Goal: Transaction & Acquisition: Purchase product/service

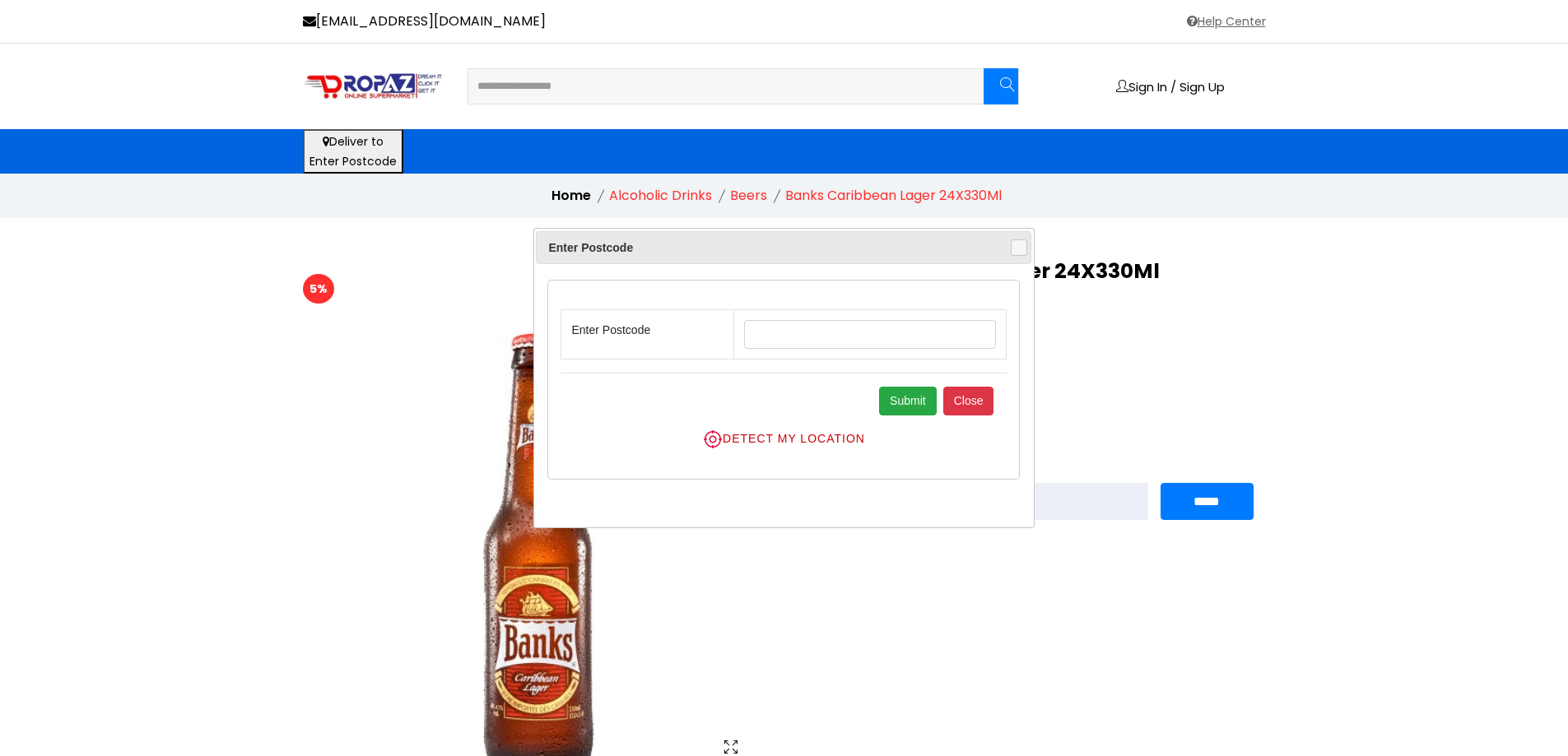
click at [748, 201] on li "Beers" at bounding box center [748, 196] width 37 height 20
click at [957, 401] on button "Close" at bounding box center [969, 400] width 51 height 29
click at [974, 408] on button "Close" at bounding box center [969, 400] width 51 height 29
click at [974, 401] on button "Close" at bounding box center [969, 400] width 51 height 29
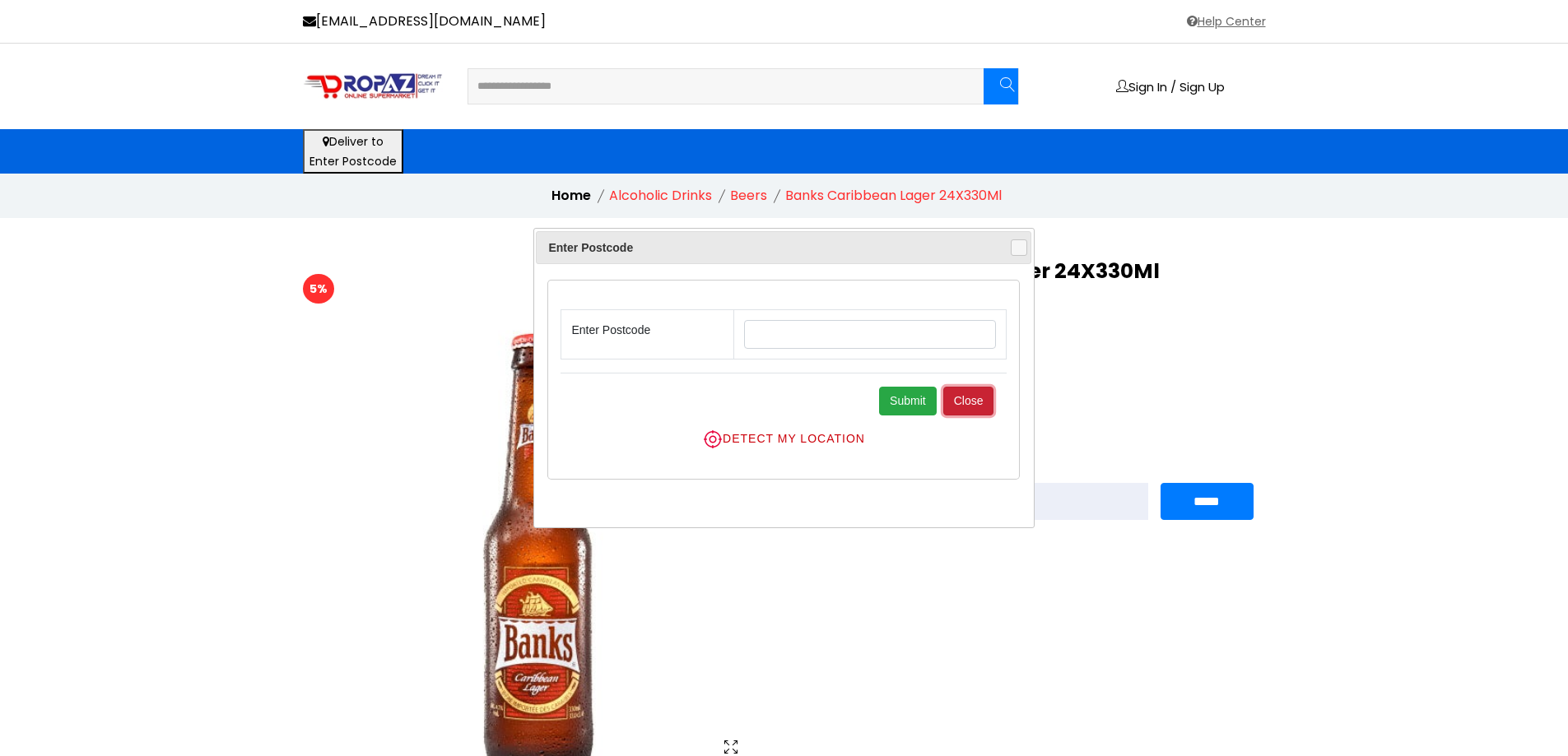
click at [974, 401] on button "Close" at bounding box center [969, 400] width 51 height 29
click at [748, 189] on li "Beers" at bounding box center [748, 196] width 37 height 20
click at [747, 195] on li "Beers" at bounding box center [748, 196] width 37 height 20
click at [761, 337] on input "text" at bounding box center [870, 334] width 252 height 29
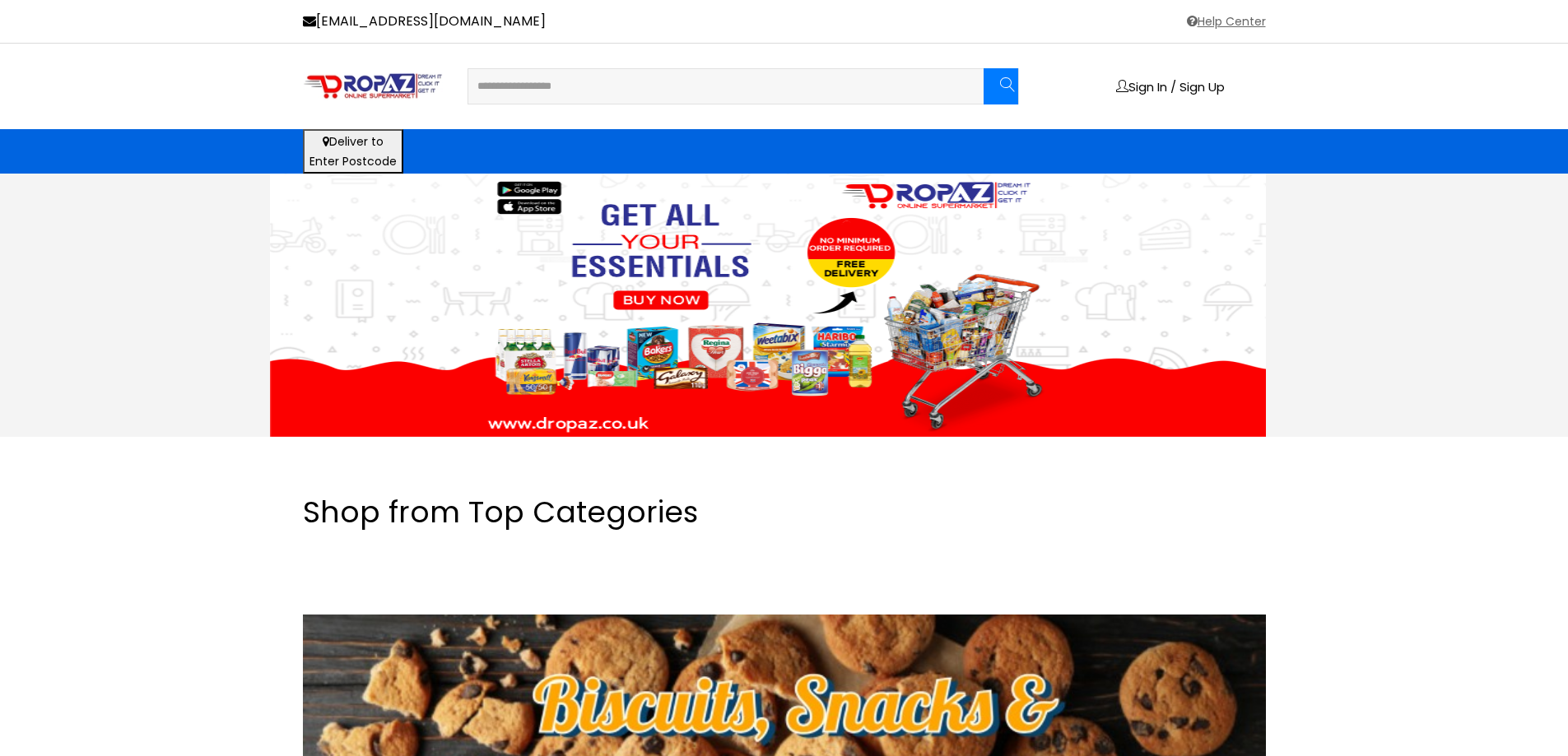
click at [569, 81] on input "text" at bounding box center [716, 86] width 493 height 33
